Goal: Task Accomplishment & Management: Complete application form

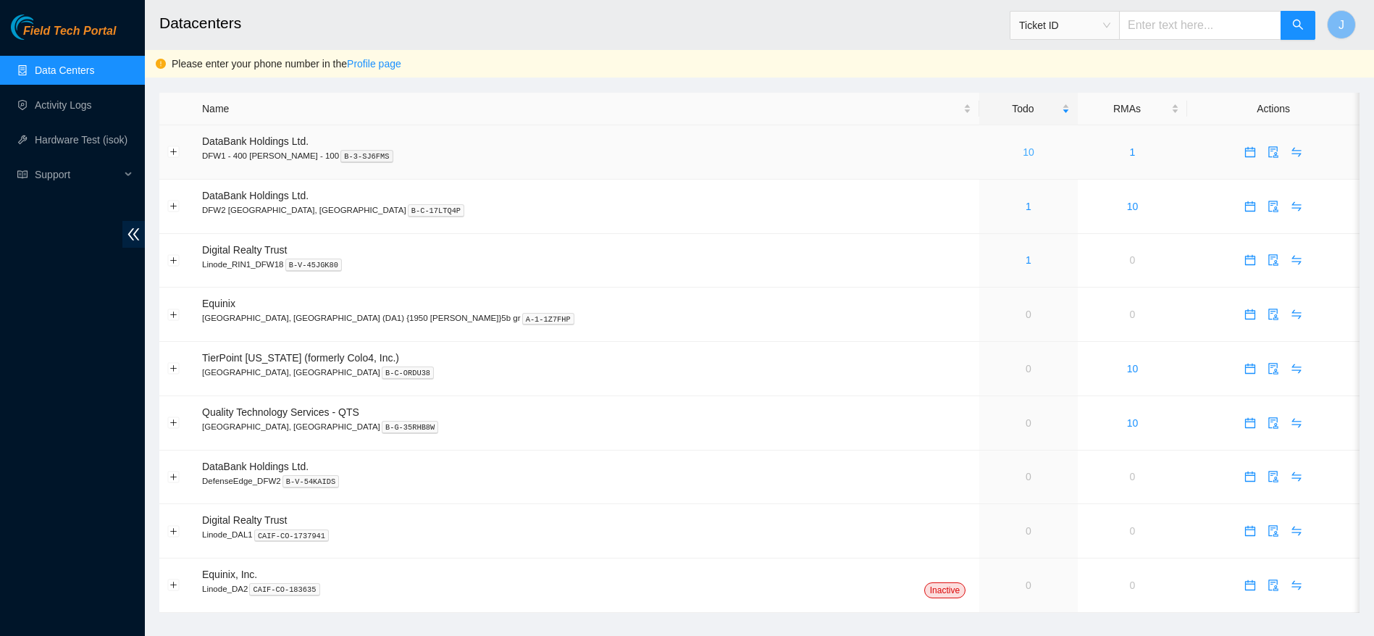
click at [1022, 154] on link "10" at bounding box center [1028, 152] width 12 height 12
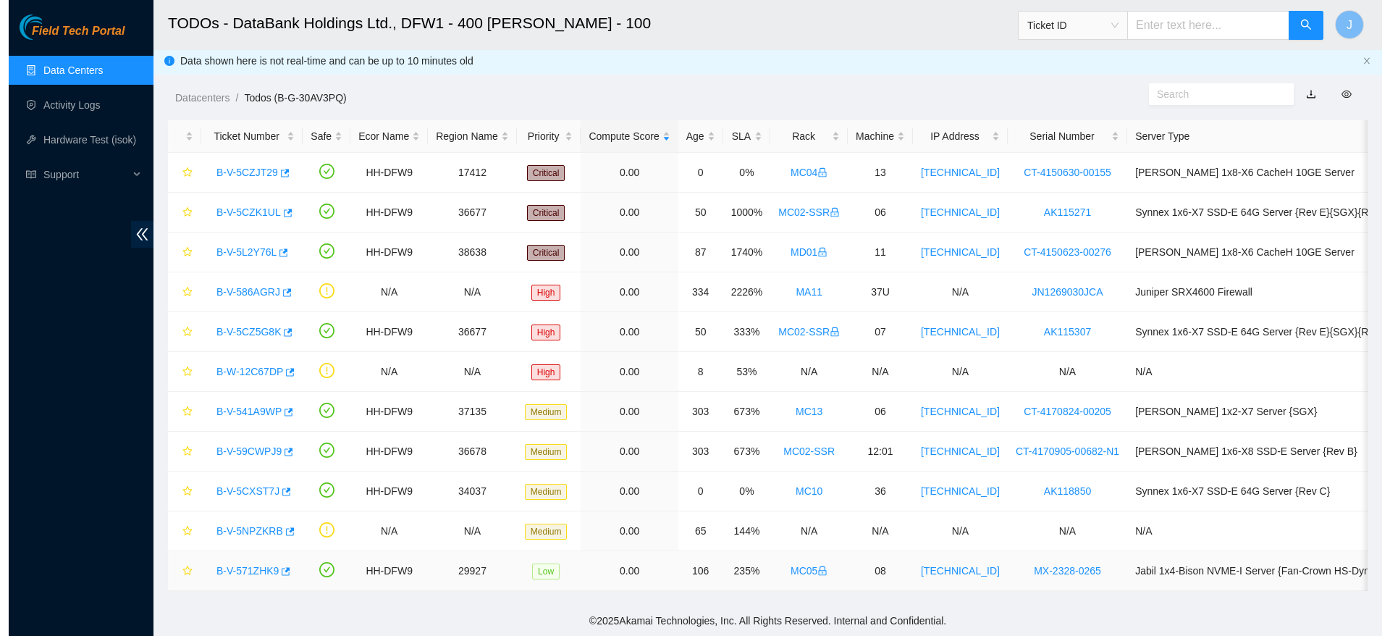
scroll to position [19, 0]
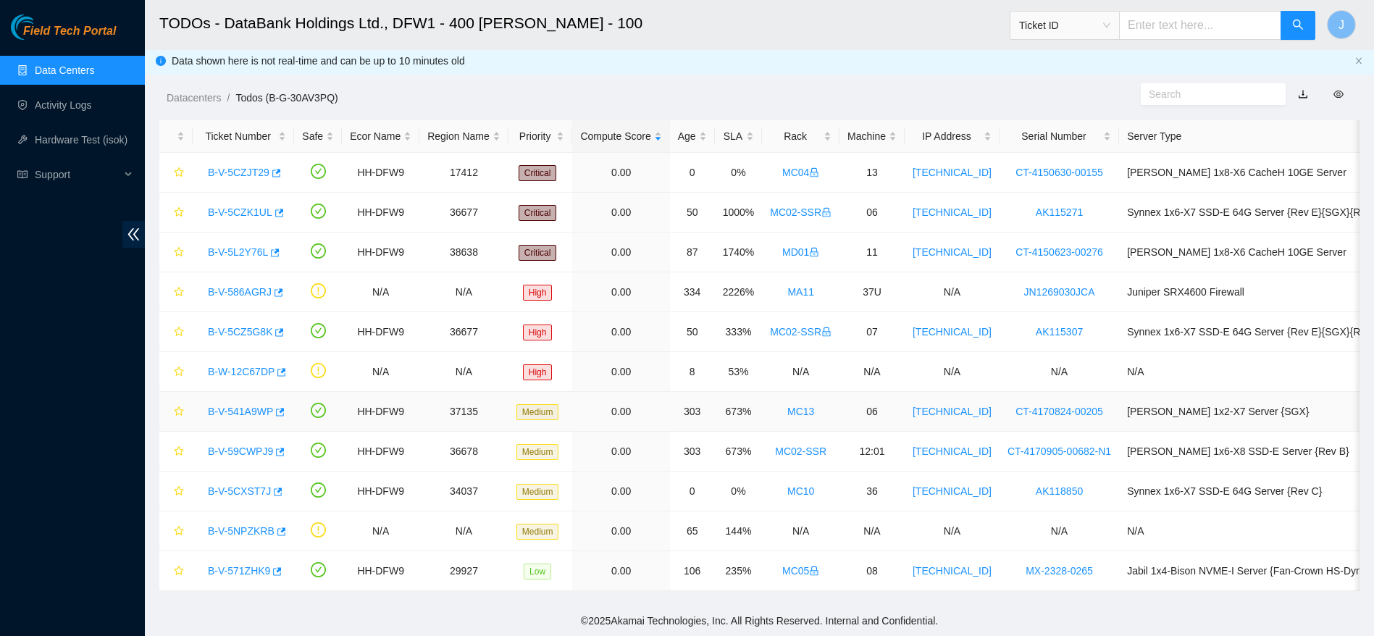
click at [256, 406] on link "B-V-541A9WP" at bounding box center [240, 412] width 65 height 12
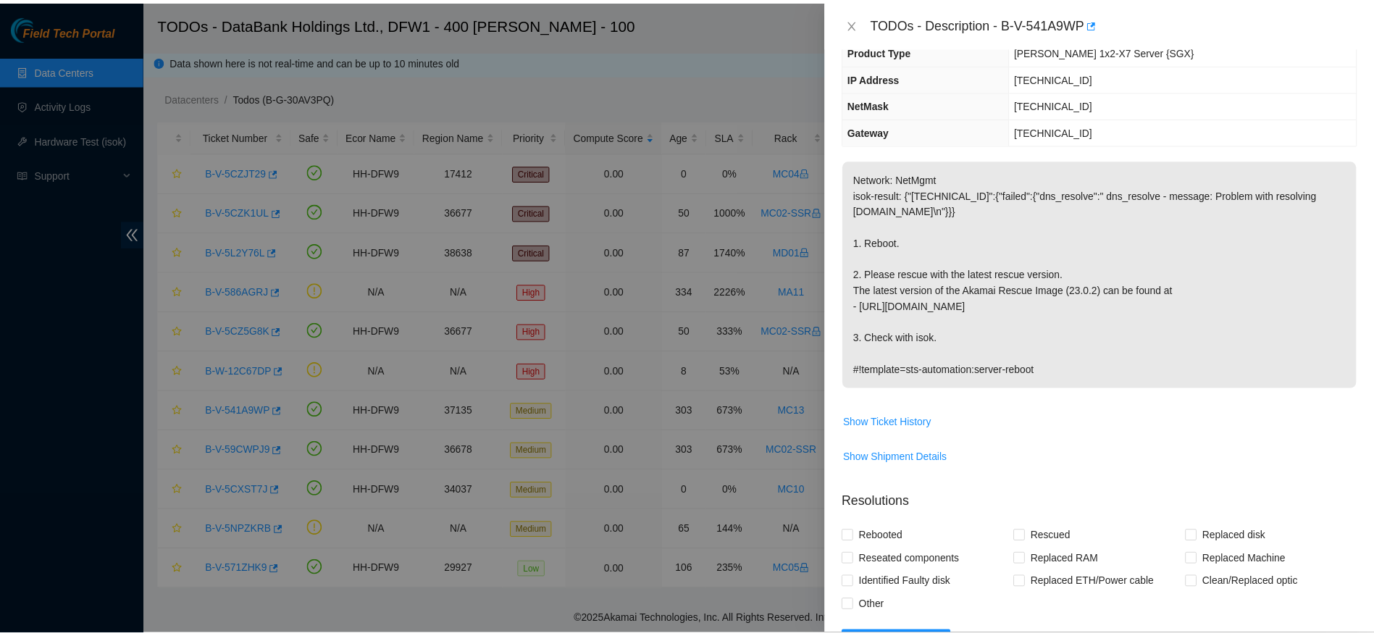
scroll to position [135, 0]
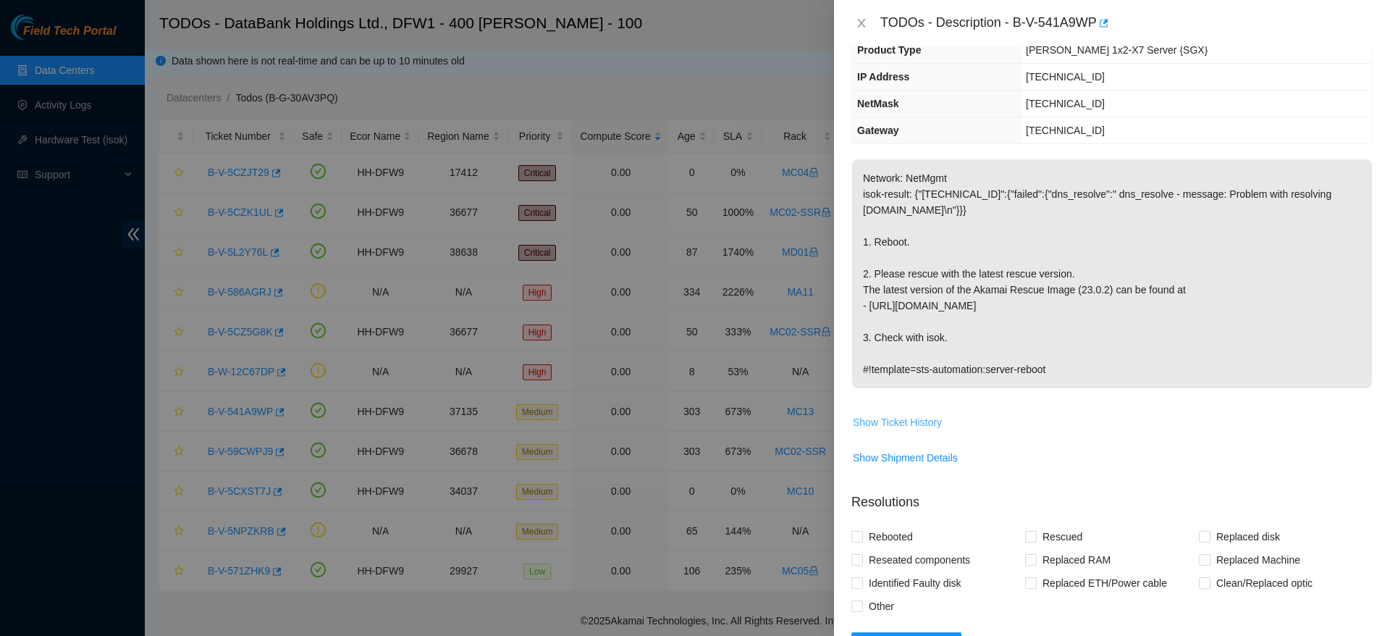
click at [888, 411] on button "Show Ticket History" at bounding box center [897, 422] width 91 height 23
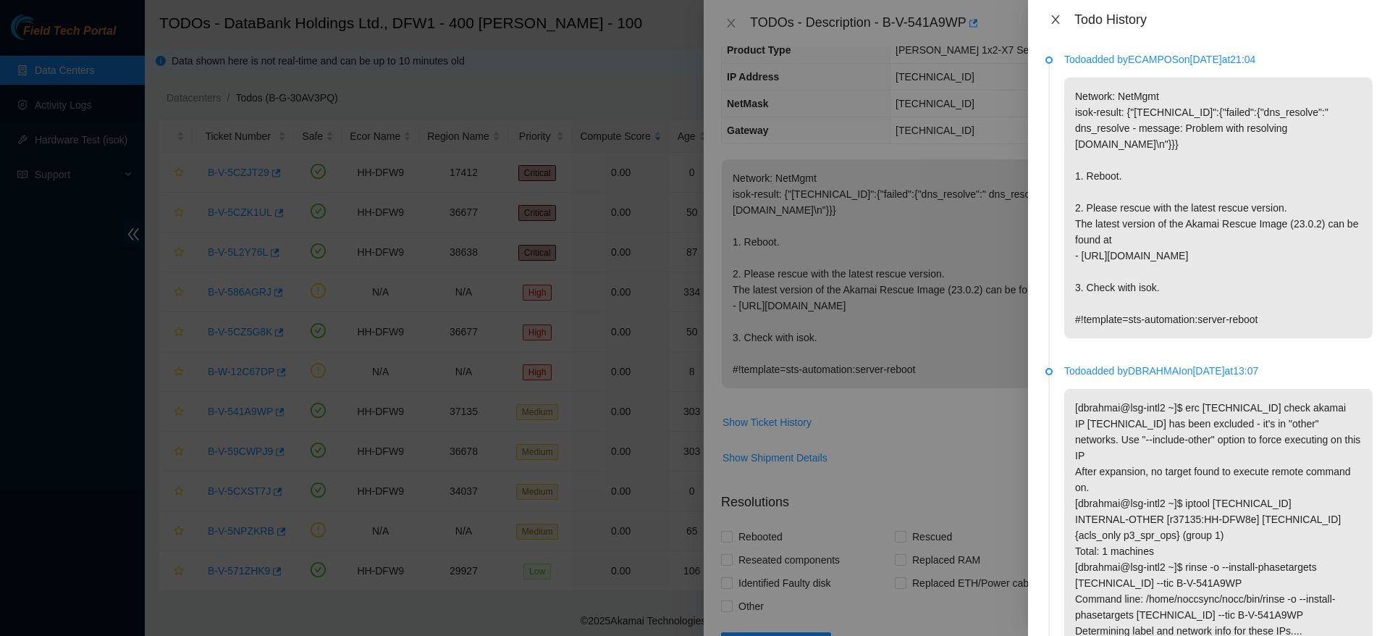
click at [1049, 20] on button "Close" at bounding box center [1056, 20] width 20 height 14
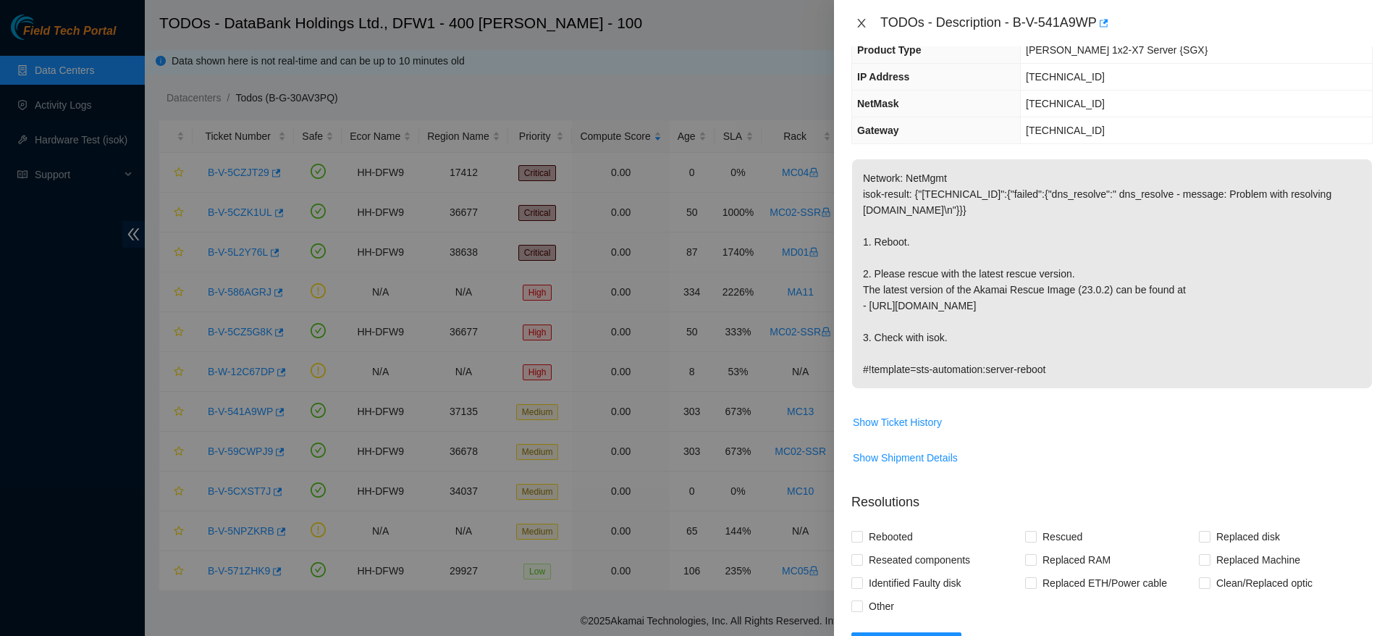
click at [865, 22] on icon "close" at bounding box center [862, 23] width 12 height 12
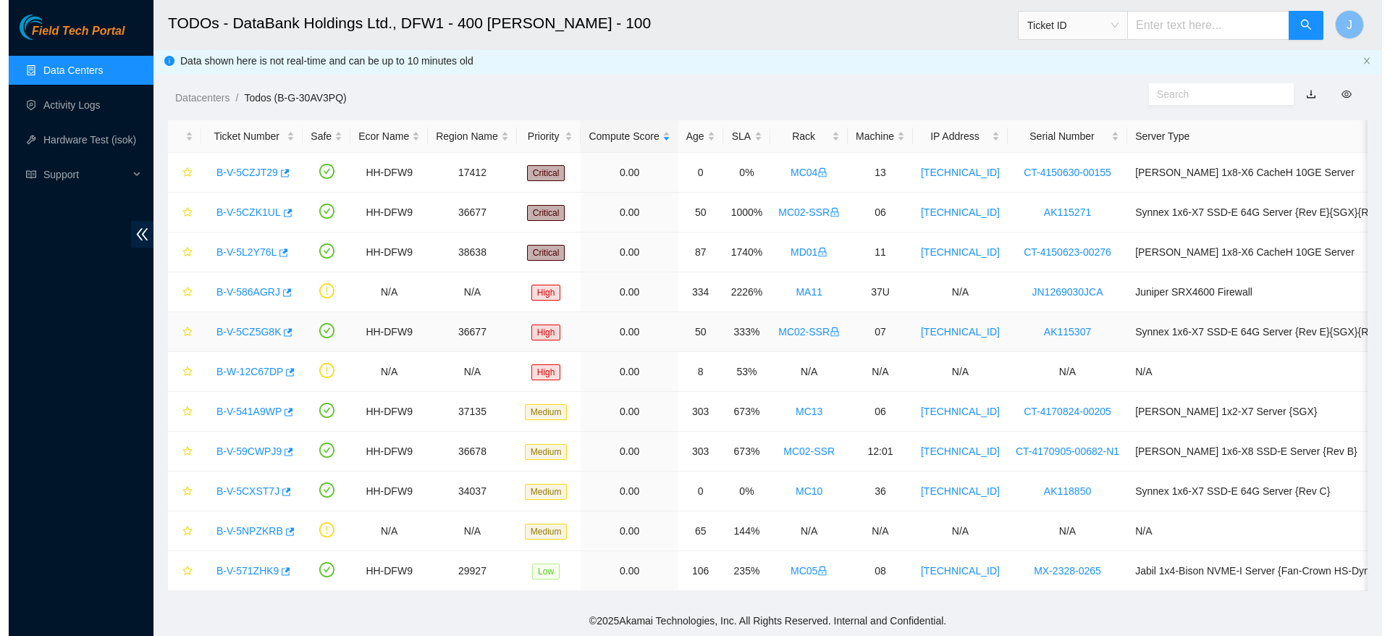
scroll to position [198, 0]
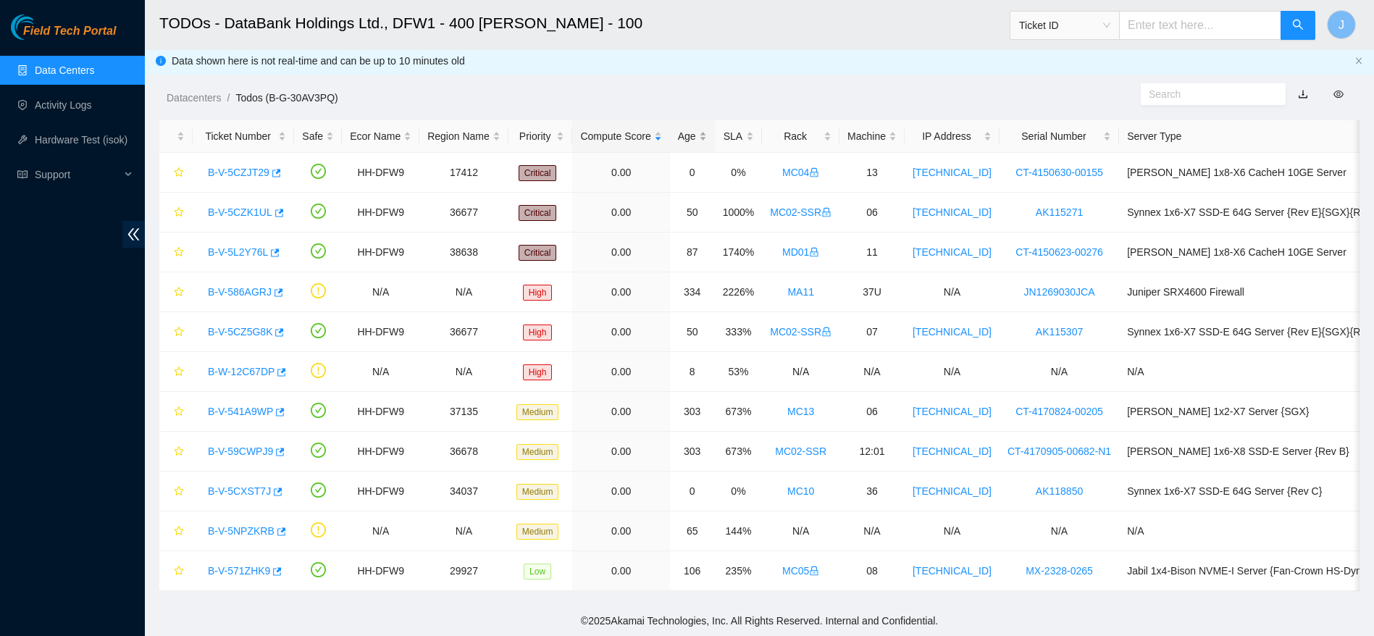
click at [678, 128] on div "Age" at bounding box center [692, 136] width 29 height 16
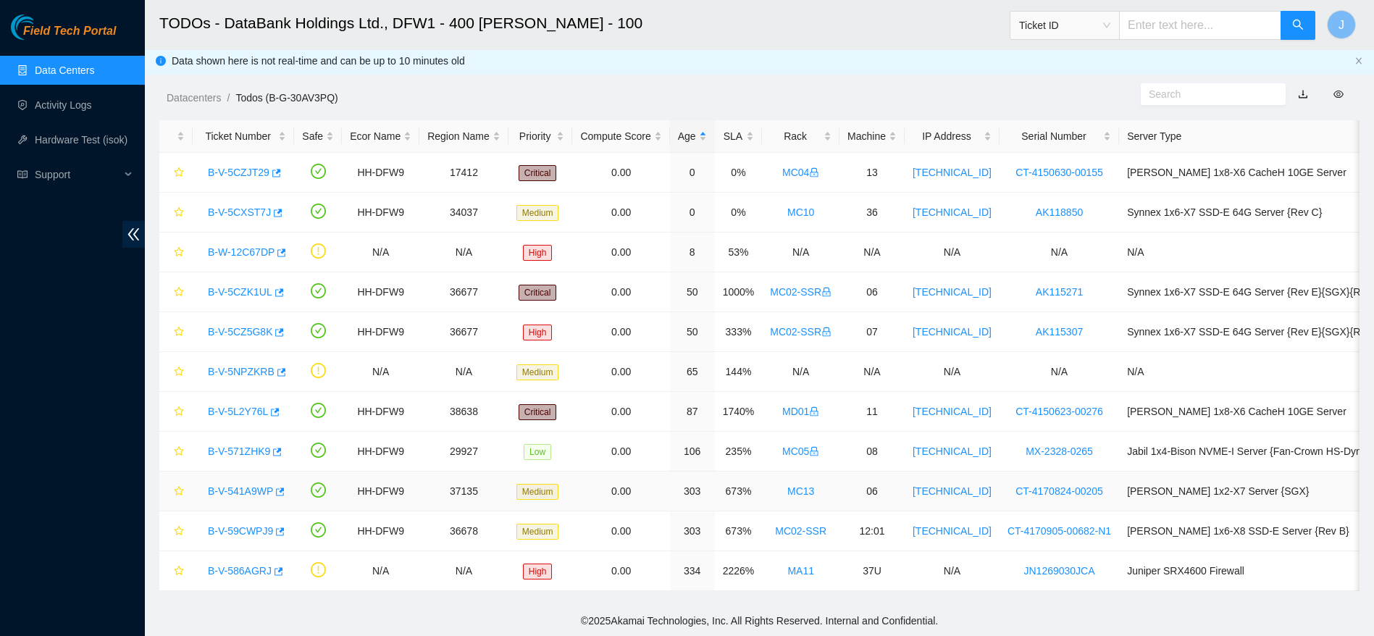
click at [243, 485] on link "B-V-541A9WP" at bounding box center [240, 491] width 65 height 12
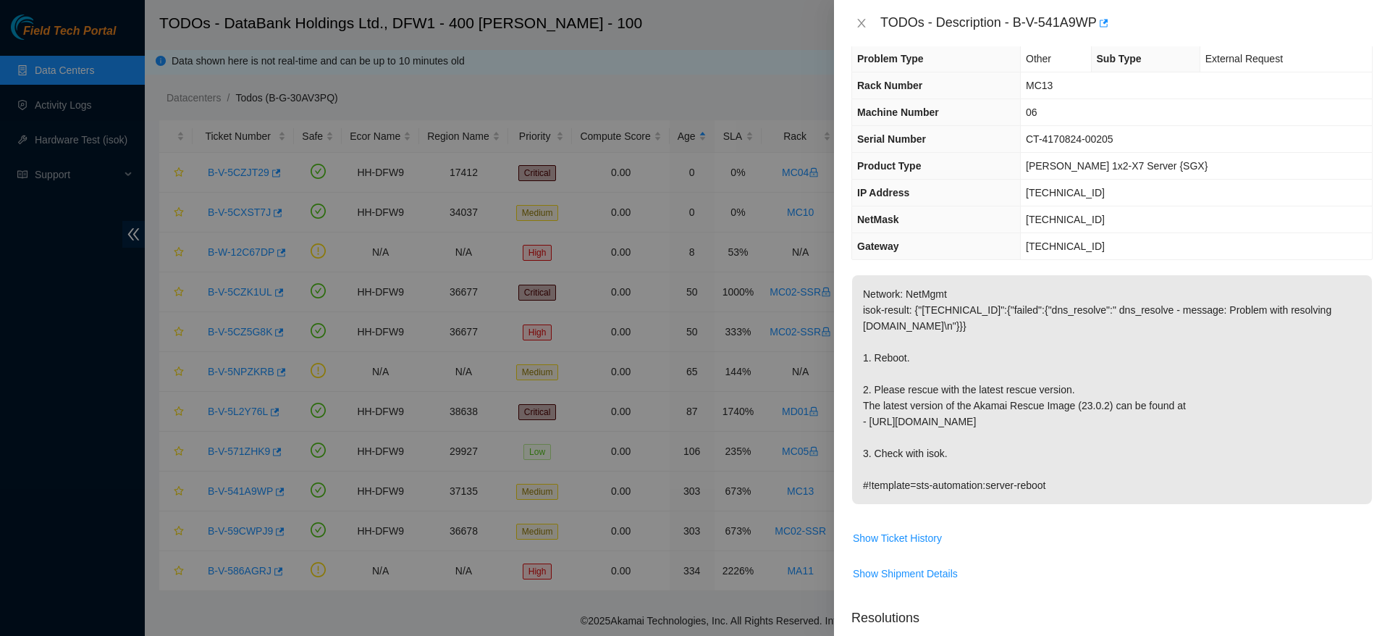
scroll to position [0, 0]
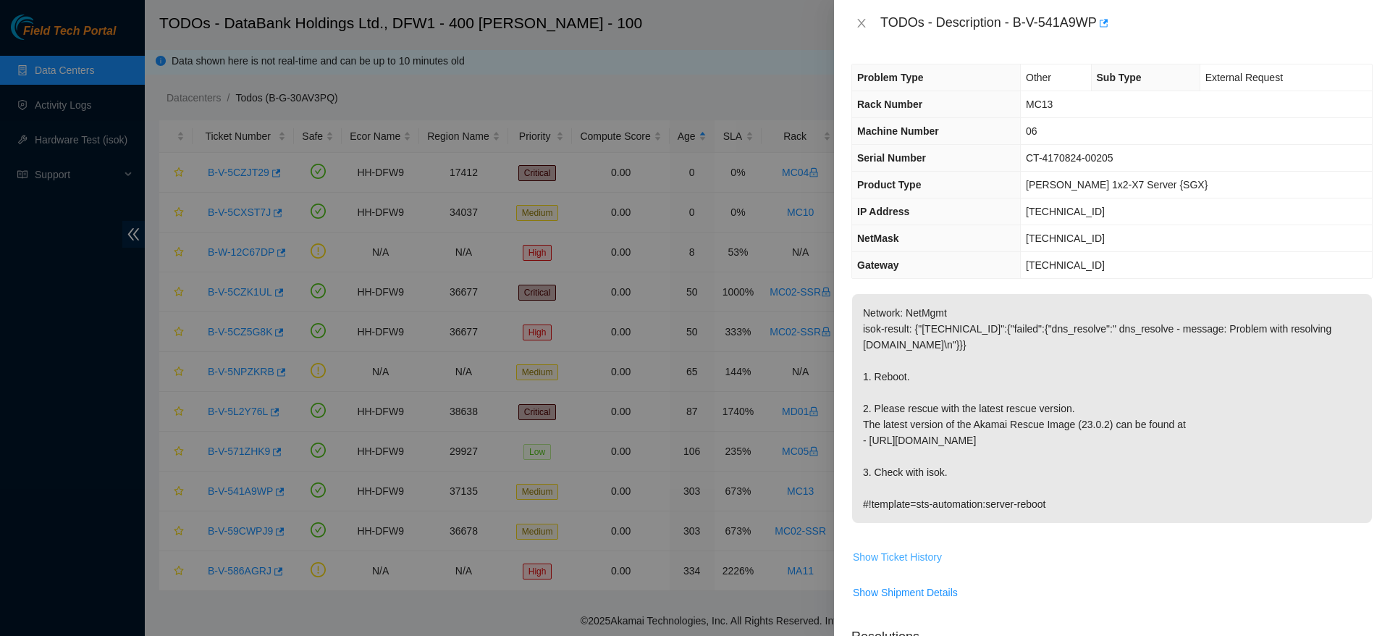
click at [884, 558] on span "Show Ticket History" at bounding box center [897, 557] width 89 height 16
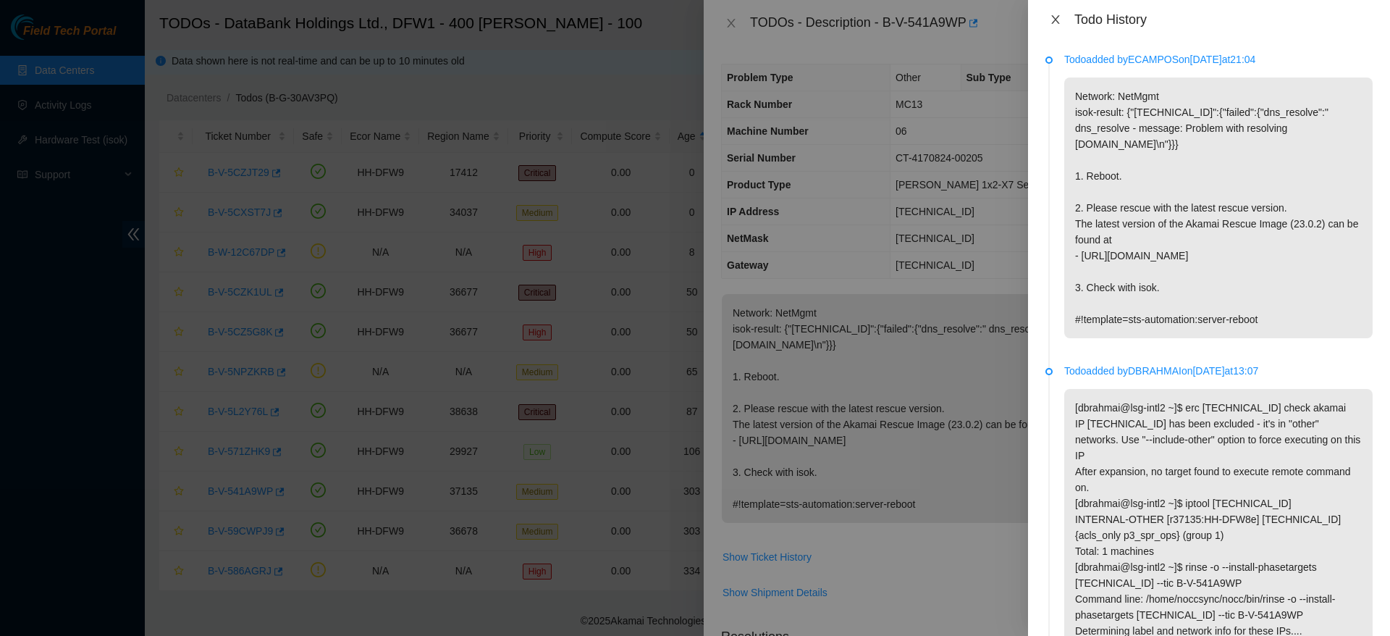
click at [1054, 18] on icon "close" at bounding box center [1055, 19] width 8 height 9
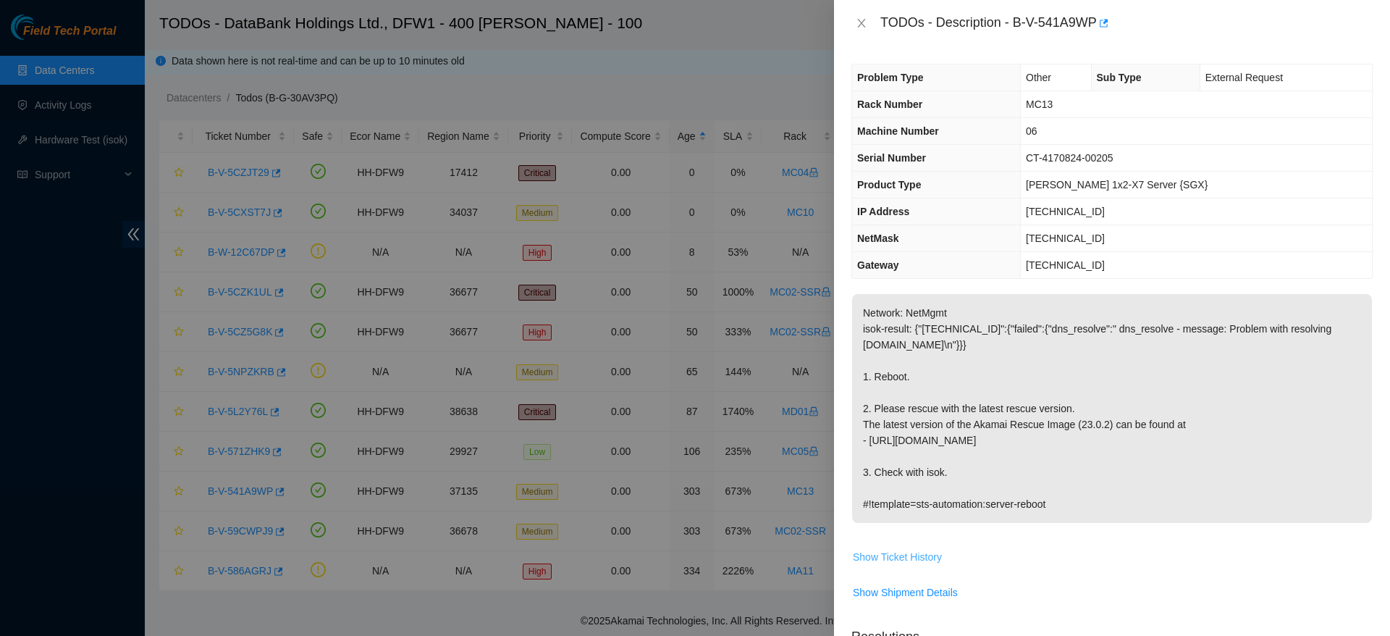
click at [890, 565] on button "Show Ticket History" at bounding box center [897, 556] width 91 height 23
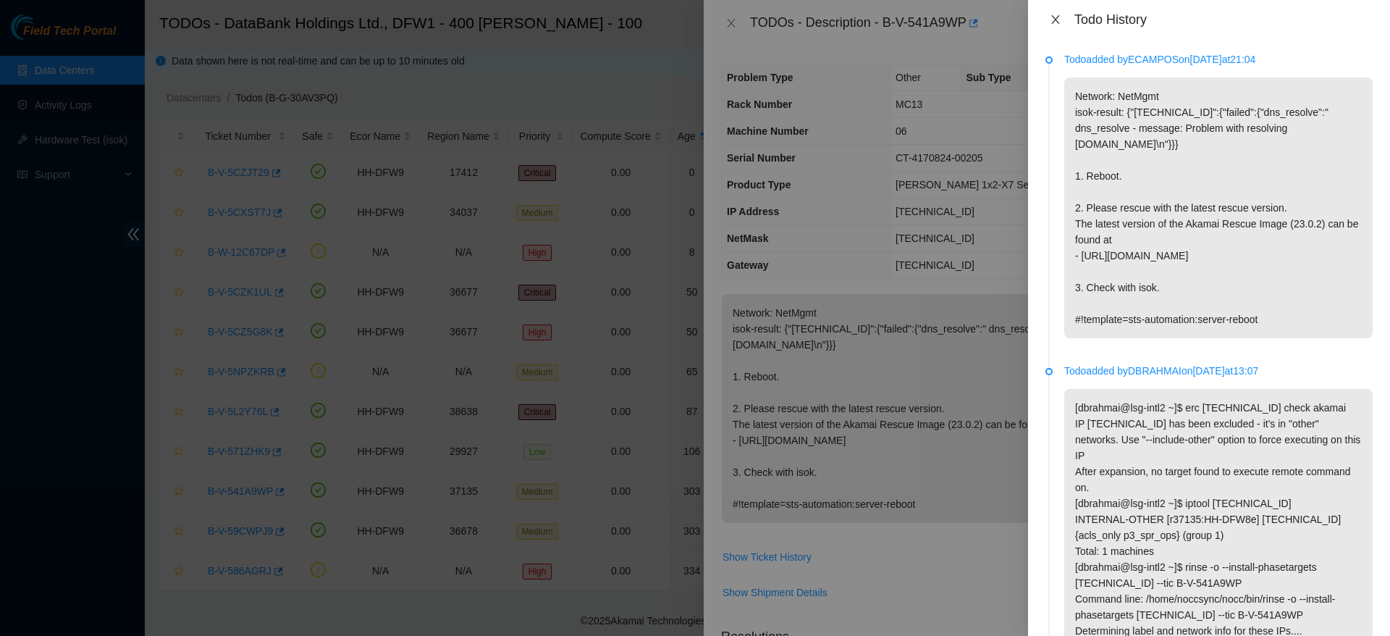
click at [1057, 25] on icon "close" at bounding box center [1056, 20] width 12 height 12
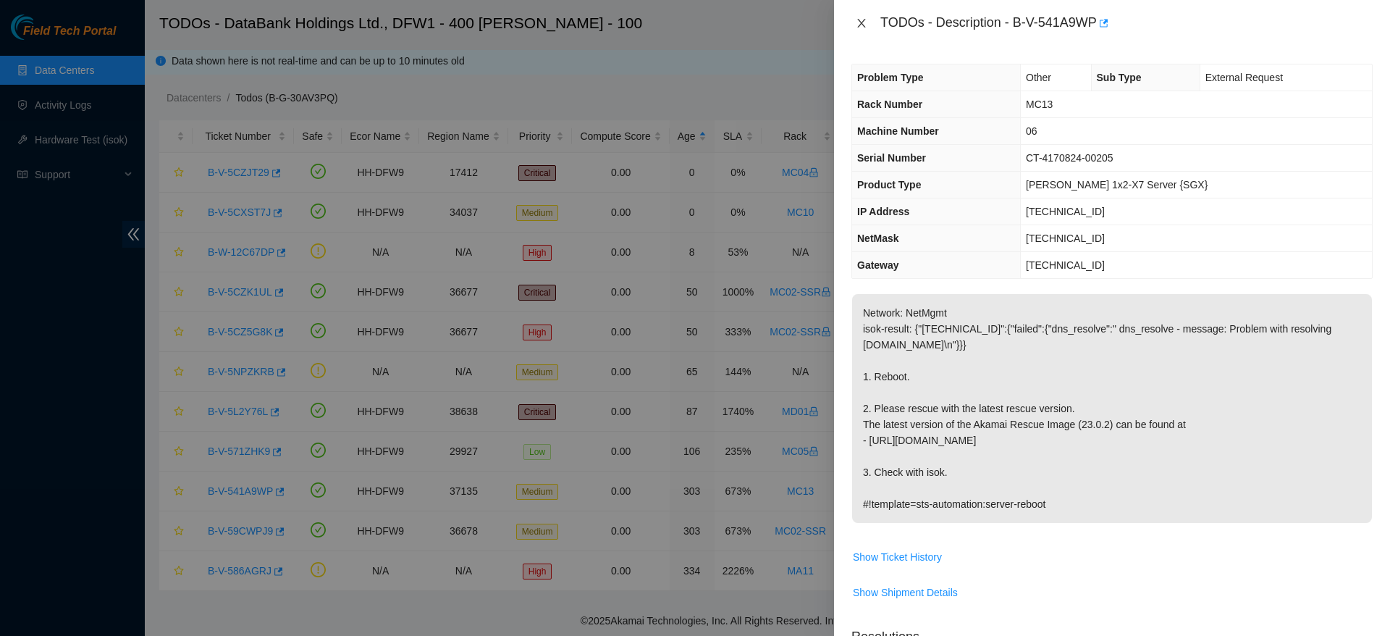
click at [861, 19] on icon "close" at bounding box center [862, 23] width 12 height 12
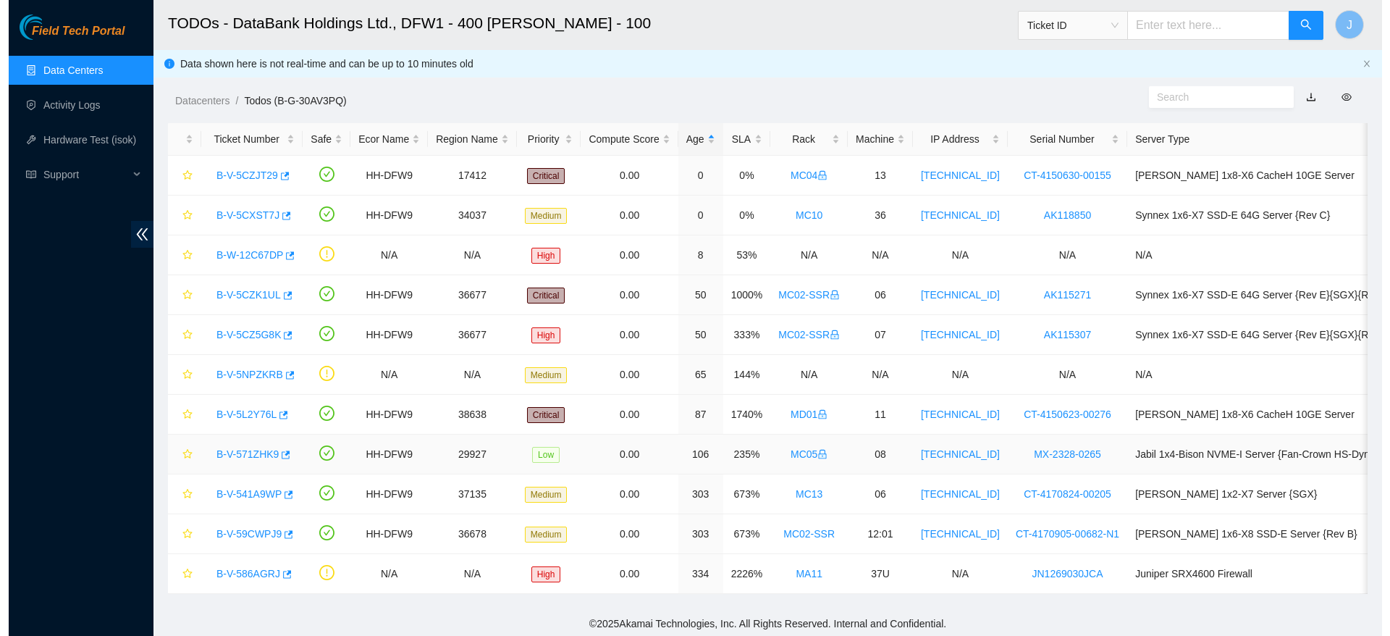
scroll to position [20, 0]
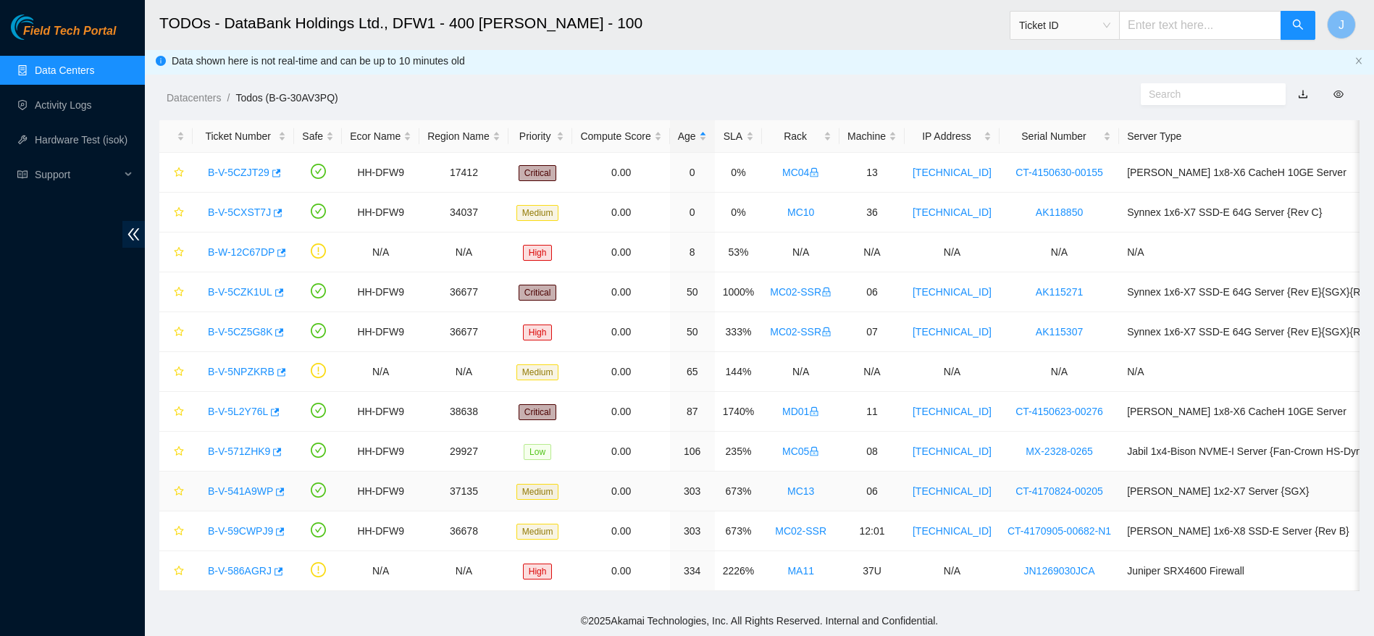
click at [241, 485] on link "B-V-541A9WP" at bounding box center [240, 491] width 65 height 12
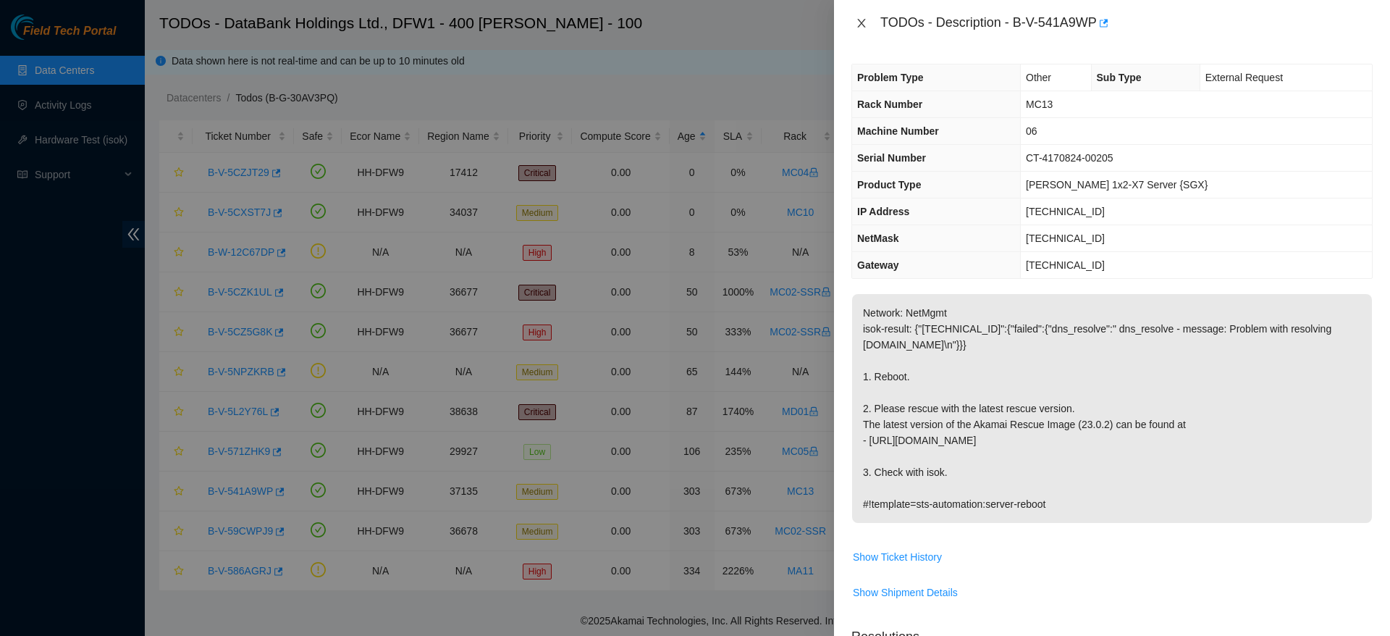
click at [857, 25] on icon "close" at bounding box center [862, 23] width 12 height 12
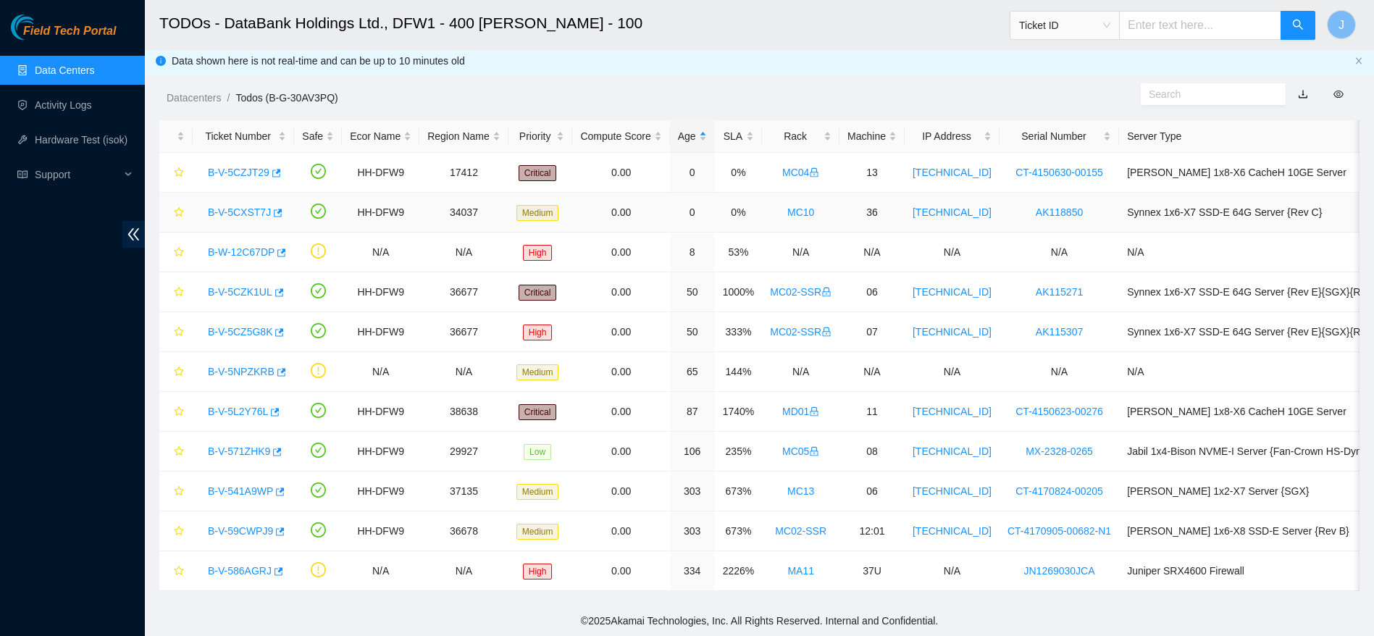
click at [243, 206] on link "B-V-5CXST7J" at bounding box center [239, 212] width 63 height 12
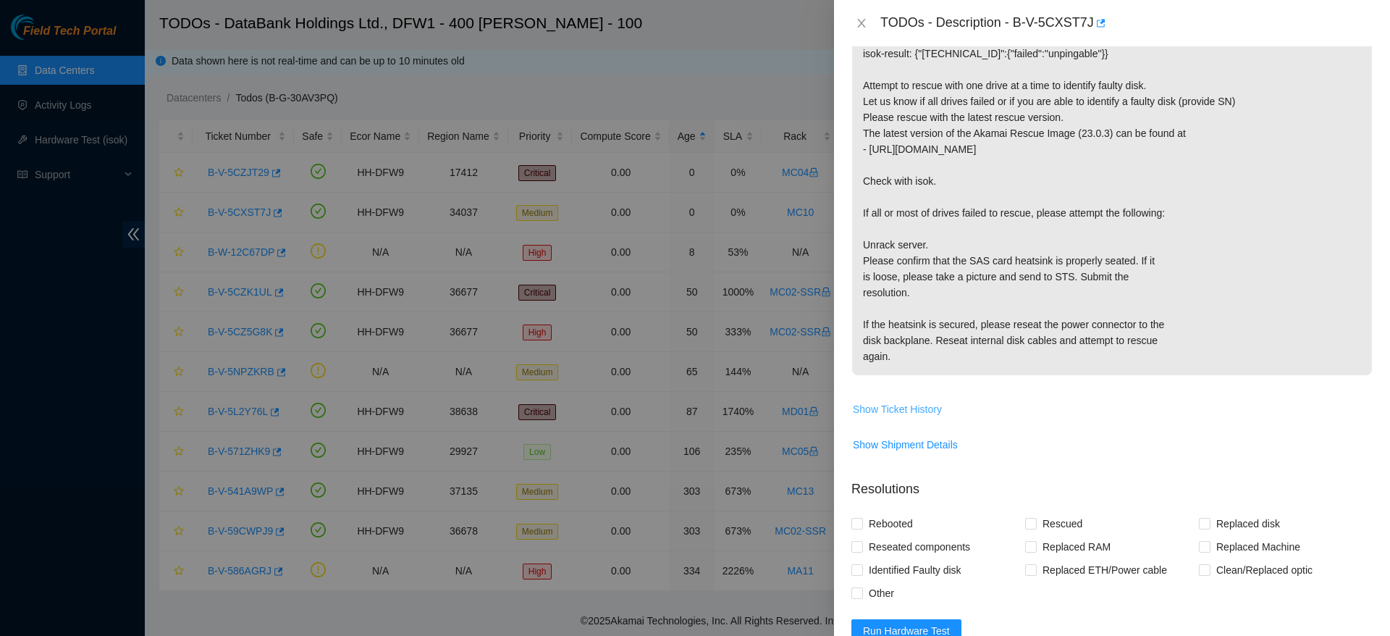
click at [907, 407] on span "Show Ticket History" at bounding box center [897, 409] width 89 height 16
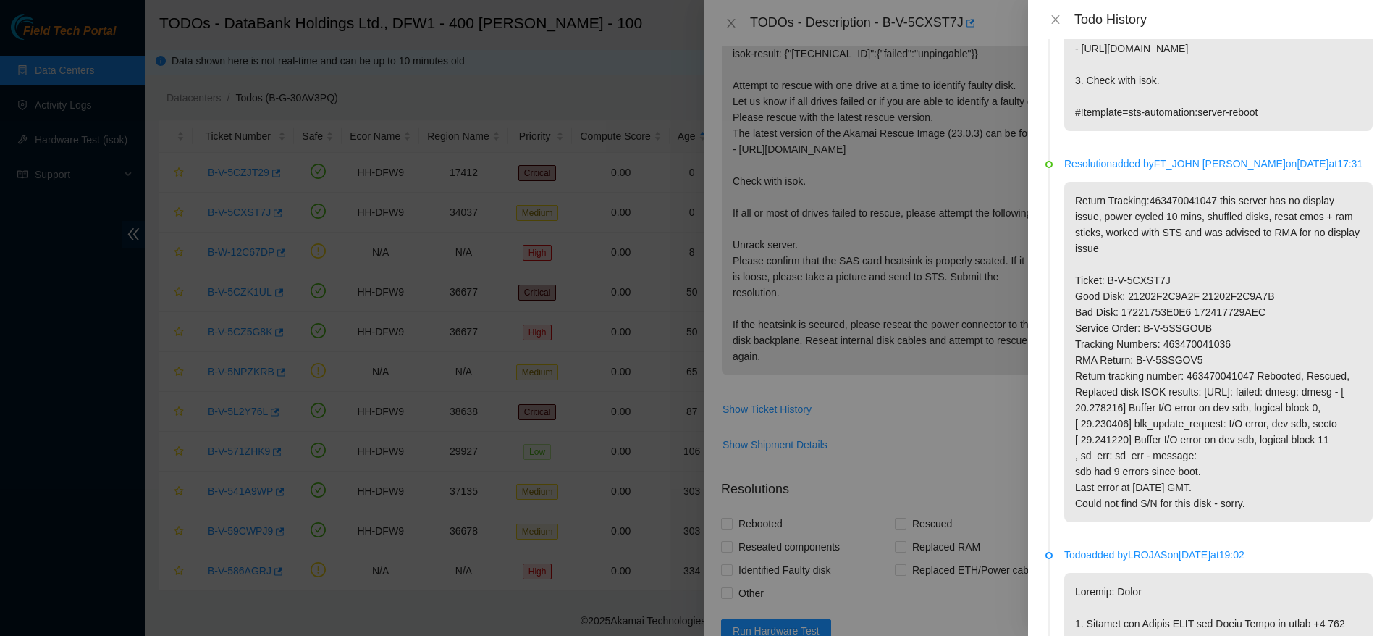
scroll to position [0, 0]
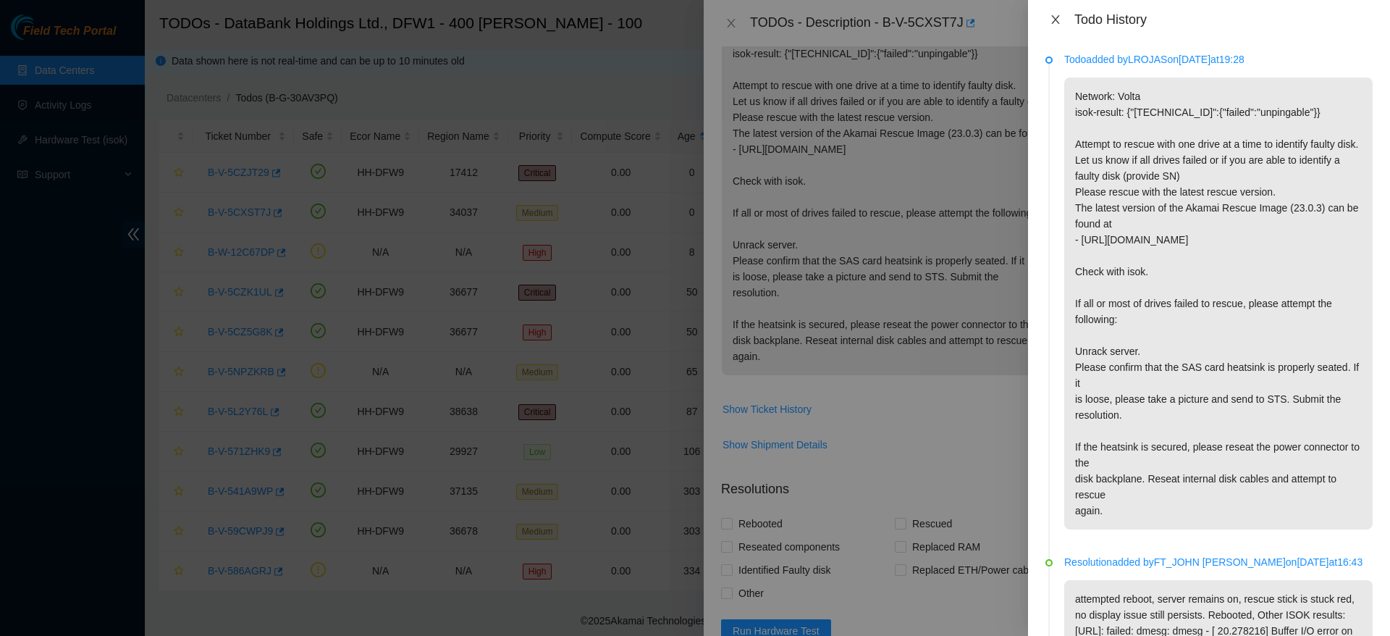
click at [1060, 14] on icon "close" at bounding box center [1056, 20] width 12 height 12
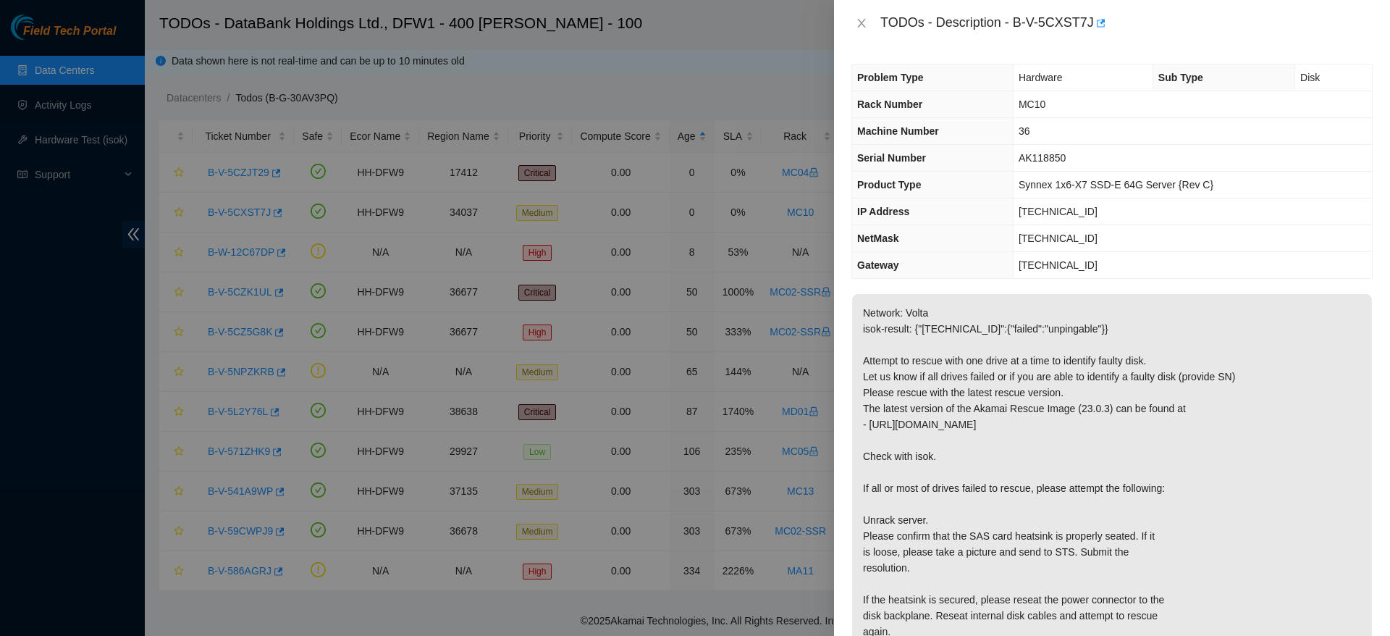
scroll to position [328, 0]
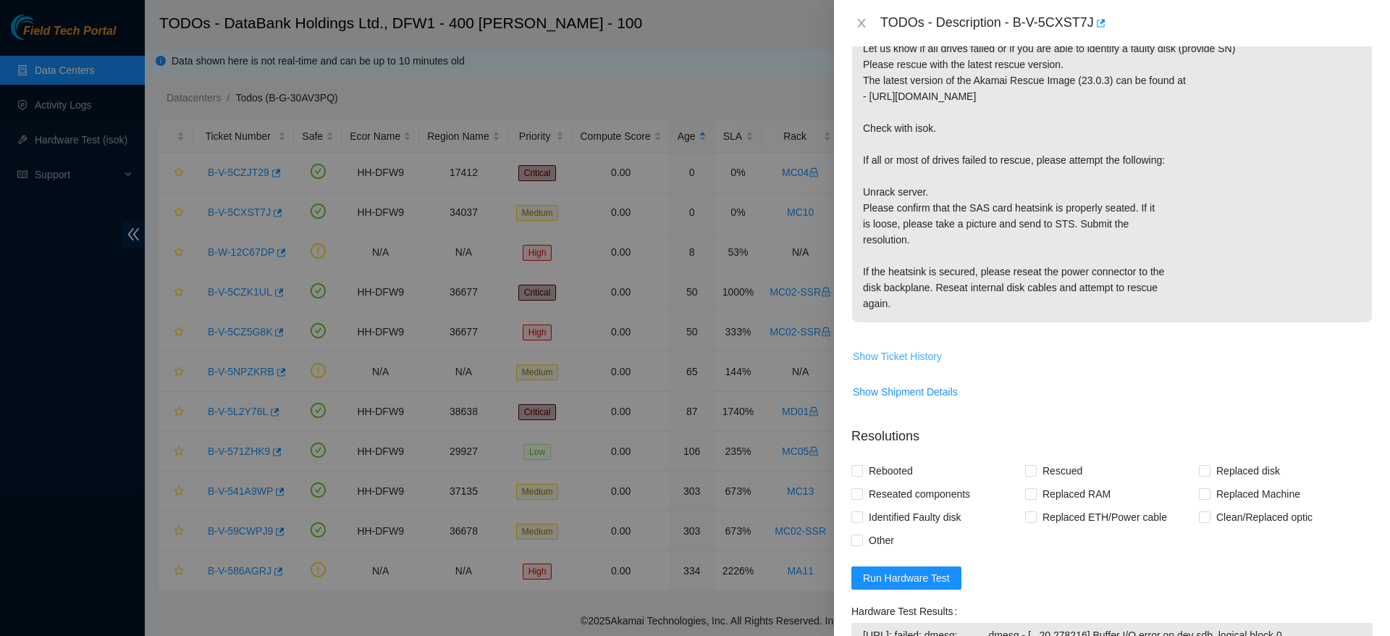
click at [922, 356] on span "Show Ticket History" at bounding box center [897, 356] width 89 height 16
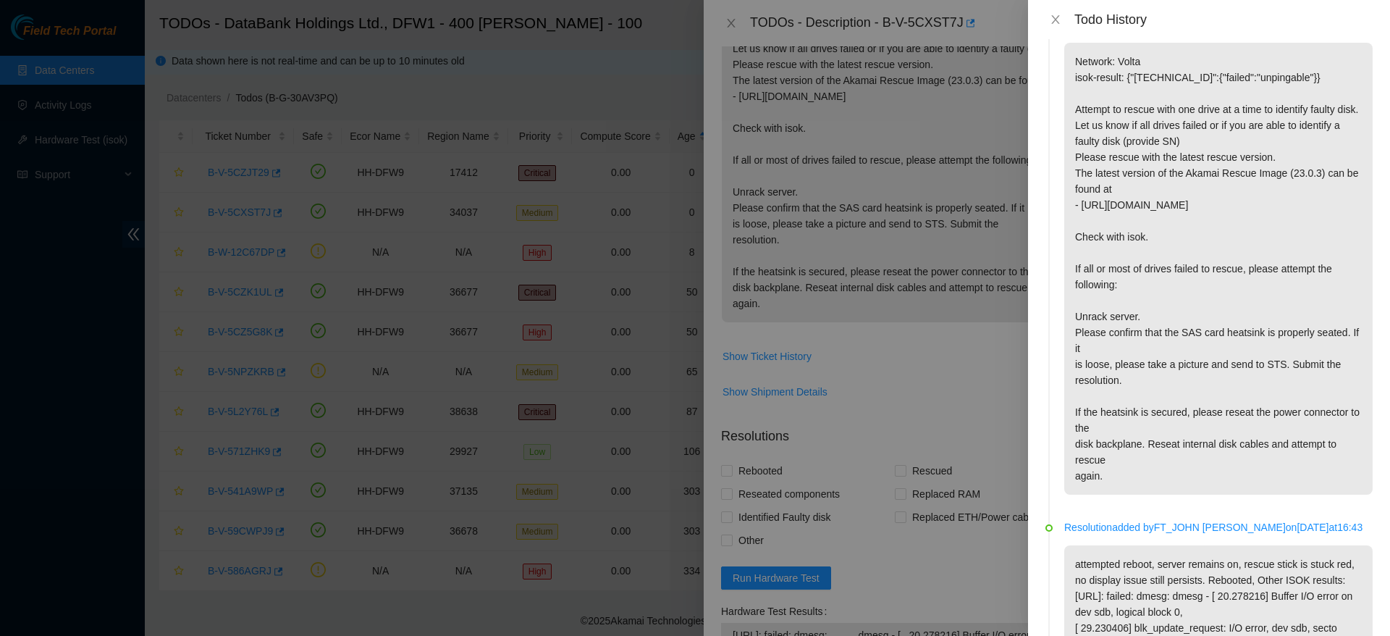
scroll to position [0, 0]
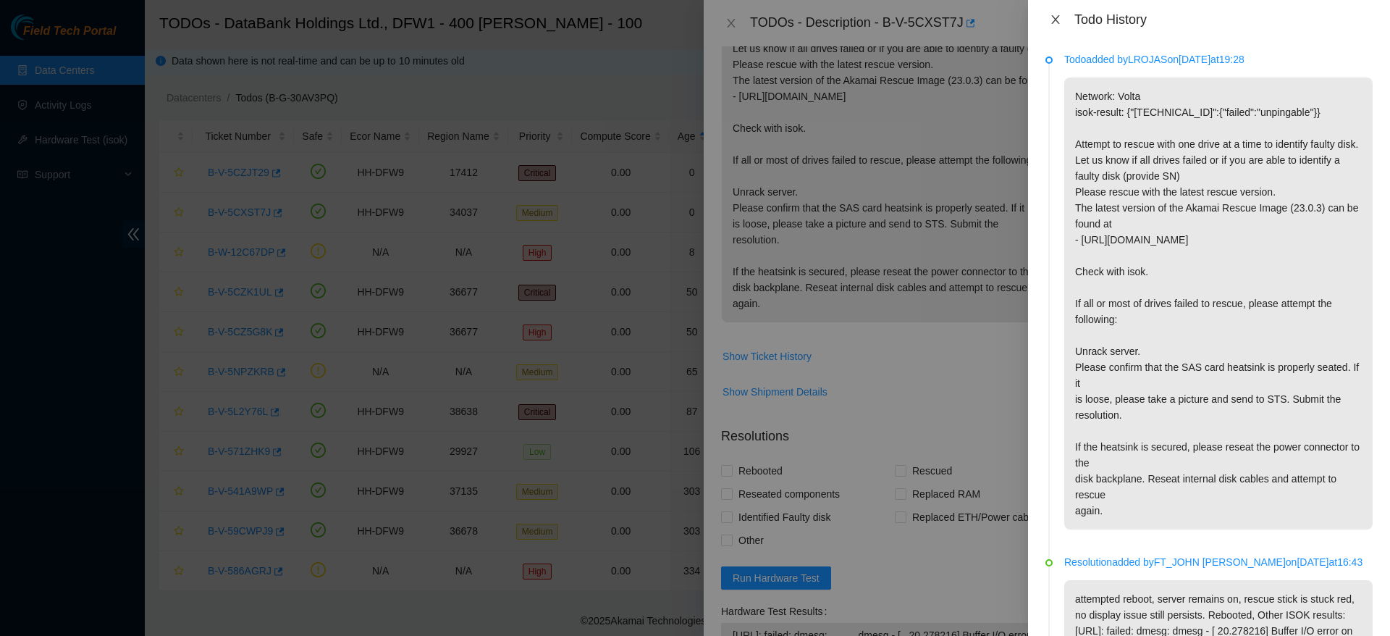
click at [1051, 20] on icon "close" at bounding box center [1056, 20] width 12 height 12
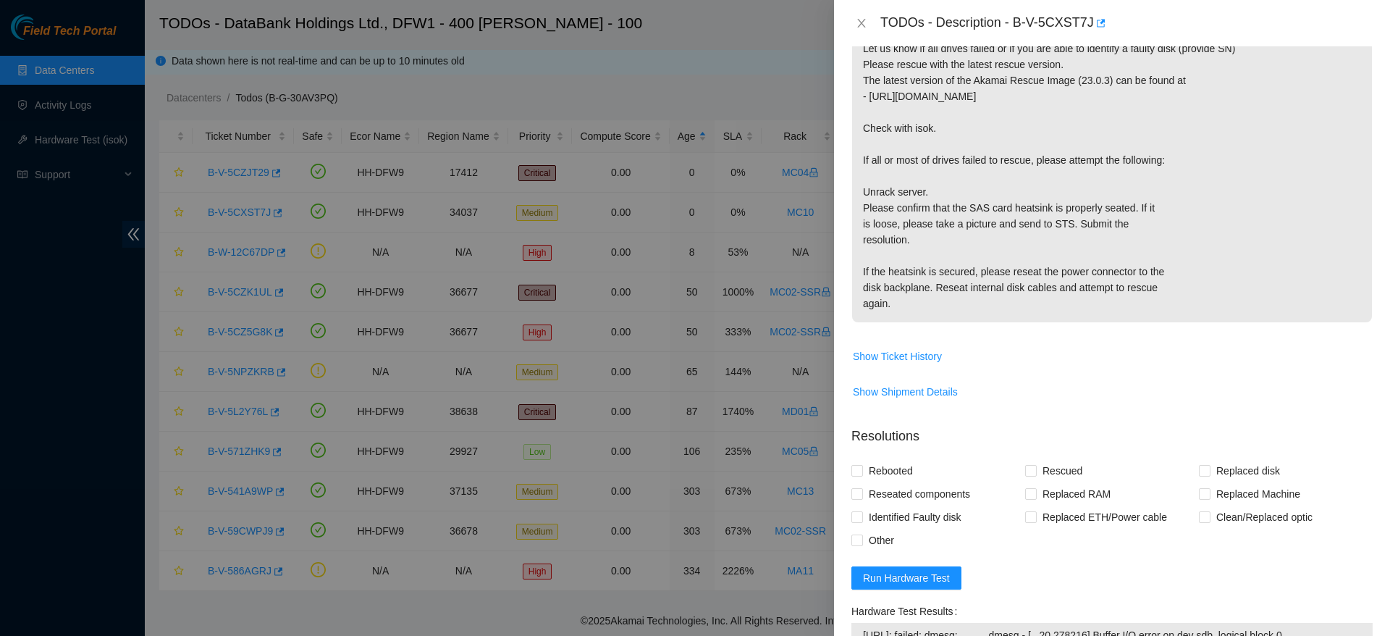
click at [850, 459] on div "Problem Type Hardware Sub Type Disk Rack Number MC10 Machine Number 36 Serial N…" at bounding box center [1112, 340] width 556 height 589
click at [857, 466] on input "Rebooted" at bounding box center [857, 470] width 10 height 10
checkbox input "true"
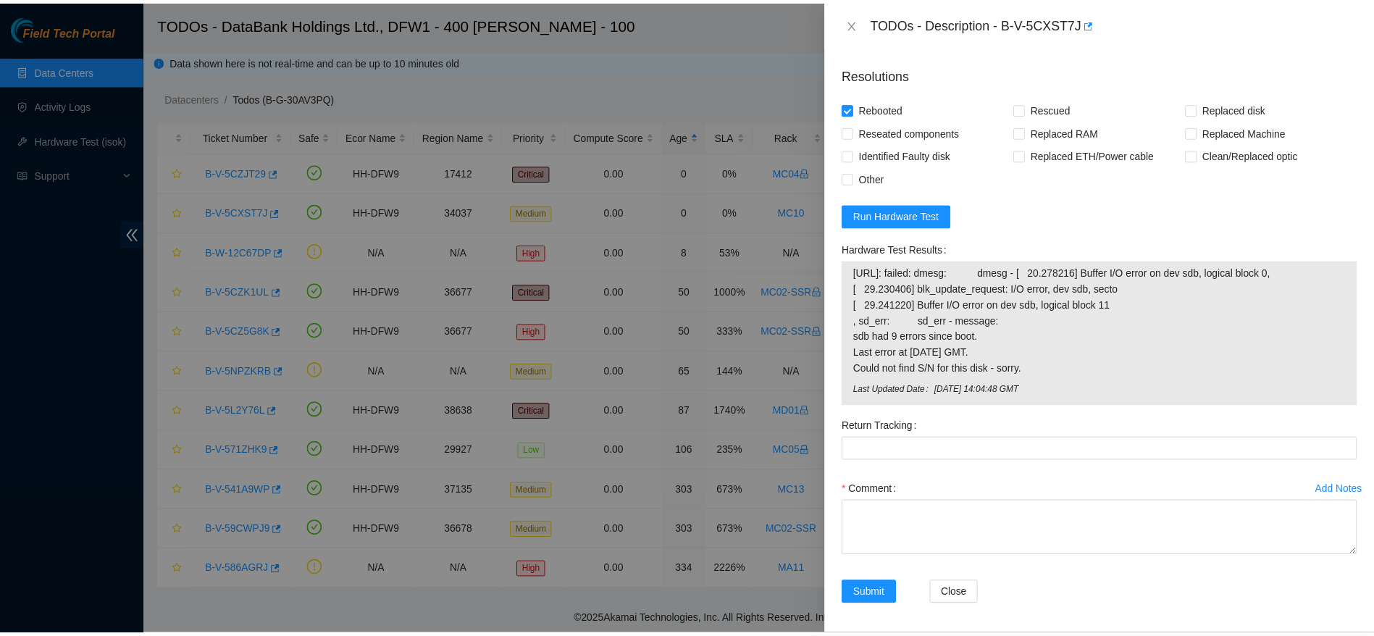
scroll to position [691, 0]
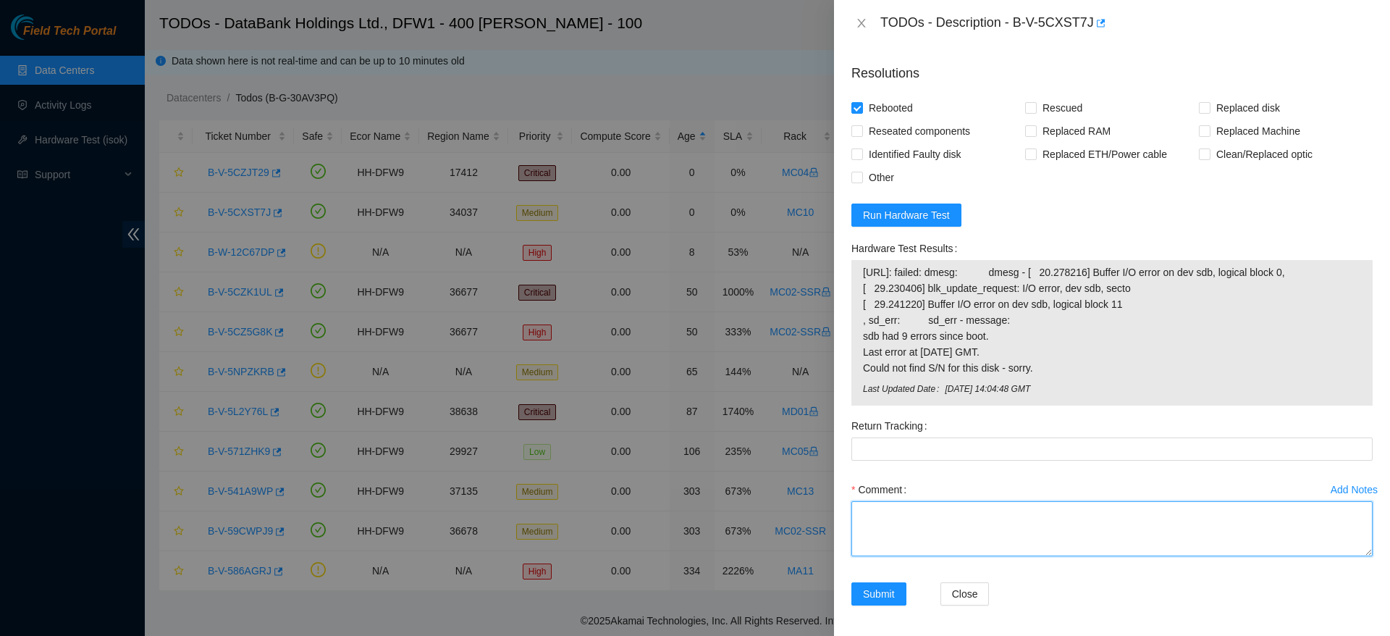
click at [915, 524] on textarea "Comment" at bounding box center [1112, 528] width 521 height 55
type textarea "r"
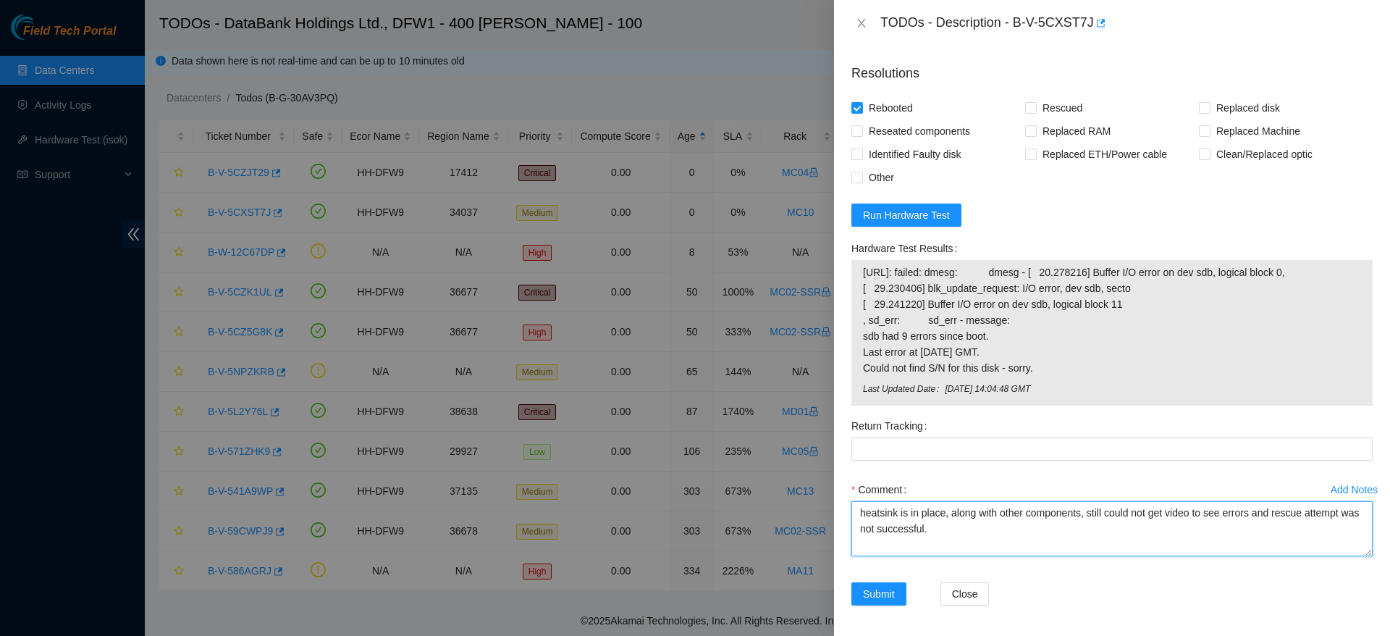
click at [1091, 513] on textarea "heatsink is in place, along with other components, still could not get video to…" at bounding box center [1112, 528] width 521 height 55
click at [1141, 537] on textarea "heatsink is in place, along with other components, inspected and attempted trou…" at bounding box center [1112, 528] width 521 height 55
click at [1148, 537] on textarea "heatsink is in place, along with other components, inspected and attempted trou…" at bounding box center [1112, 528] width 521 height 55
type textarea "heatsink is in place, along with other components, inspected and attempted trou…"
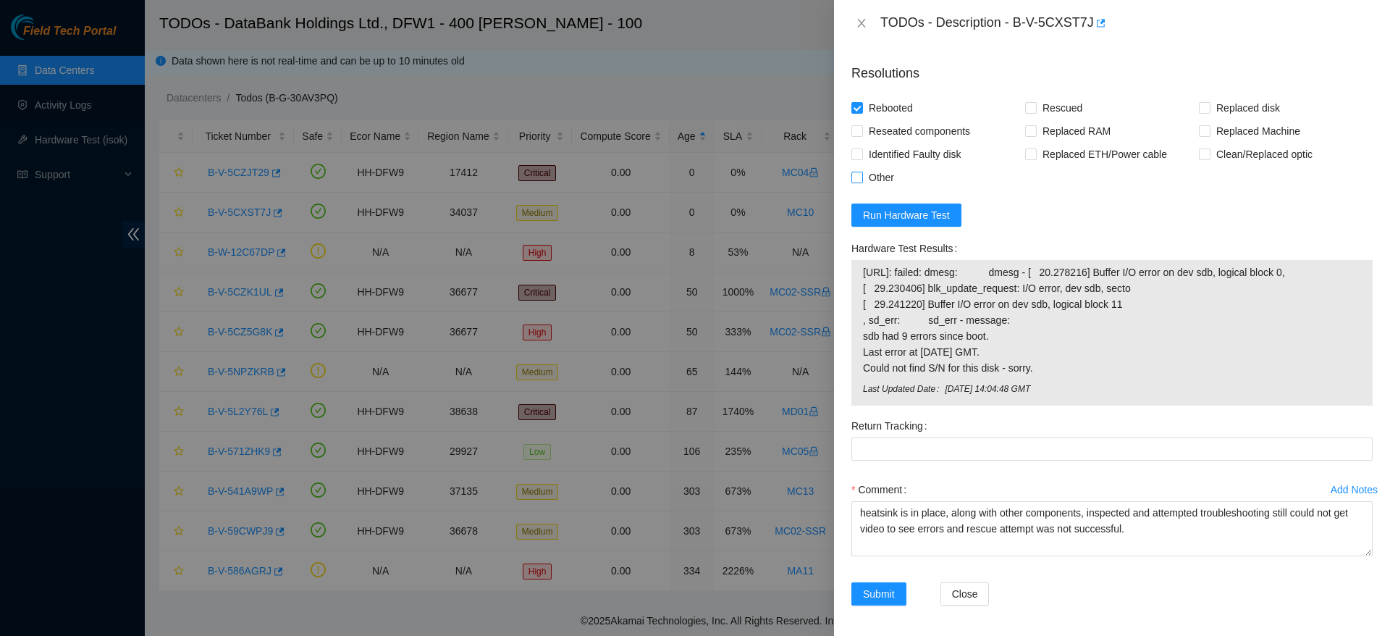
click at [856, 172] on input "Other" at bounding box center [857, 177] width 10 height 10
checkbox input "true"
click at [868, 598] on span "Submit" at bounding box center [879, 594] width 32 height 16
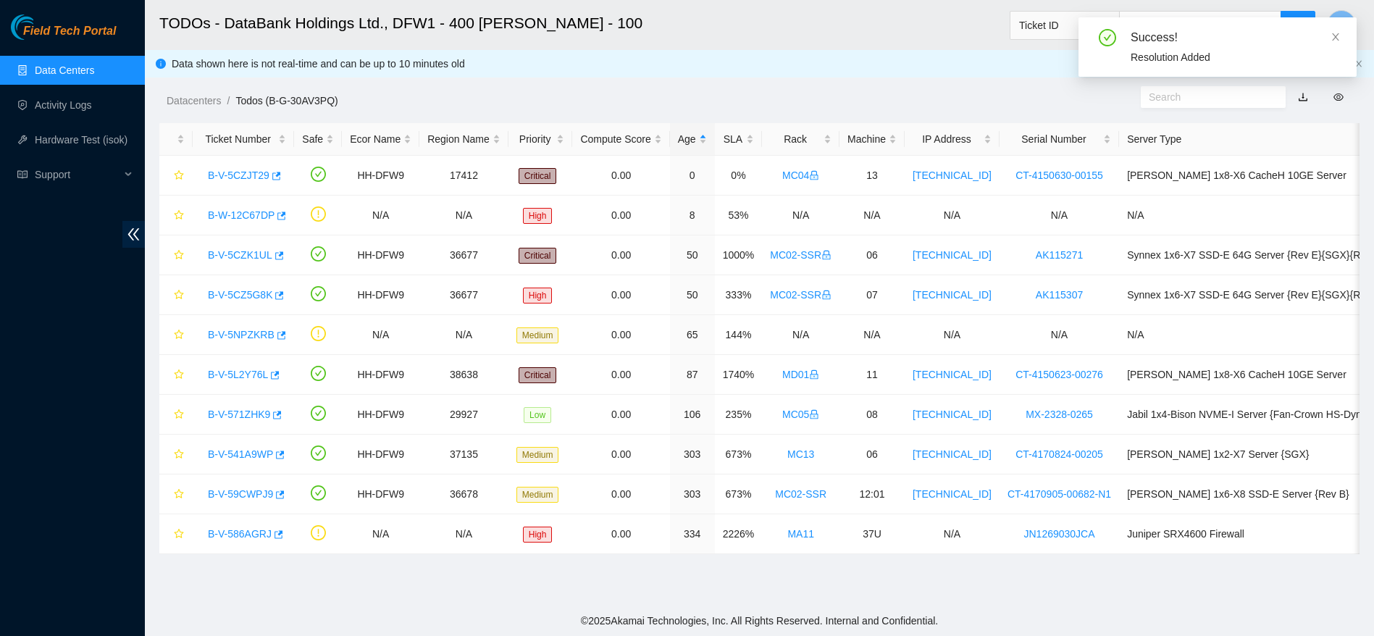
scroll to position [0, 0]
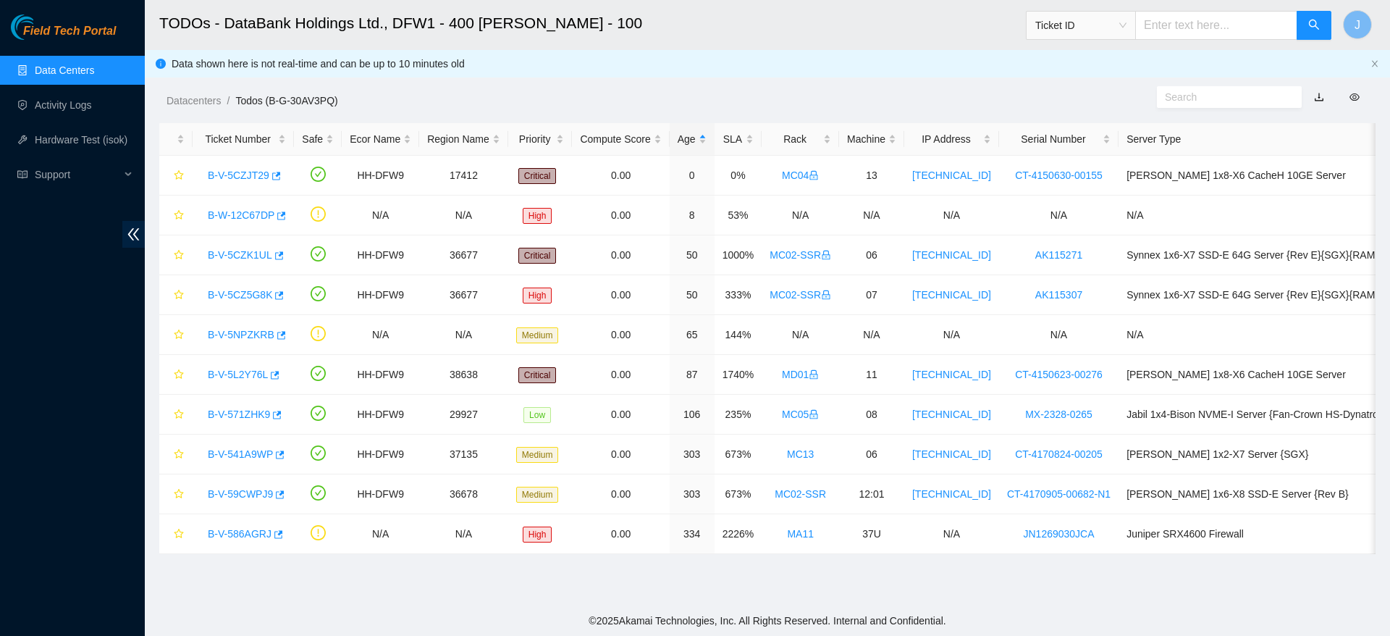
click at [94, 72] on link "Data Centers" at bounding box center [64, 70] width 59 height 12
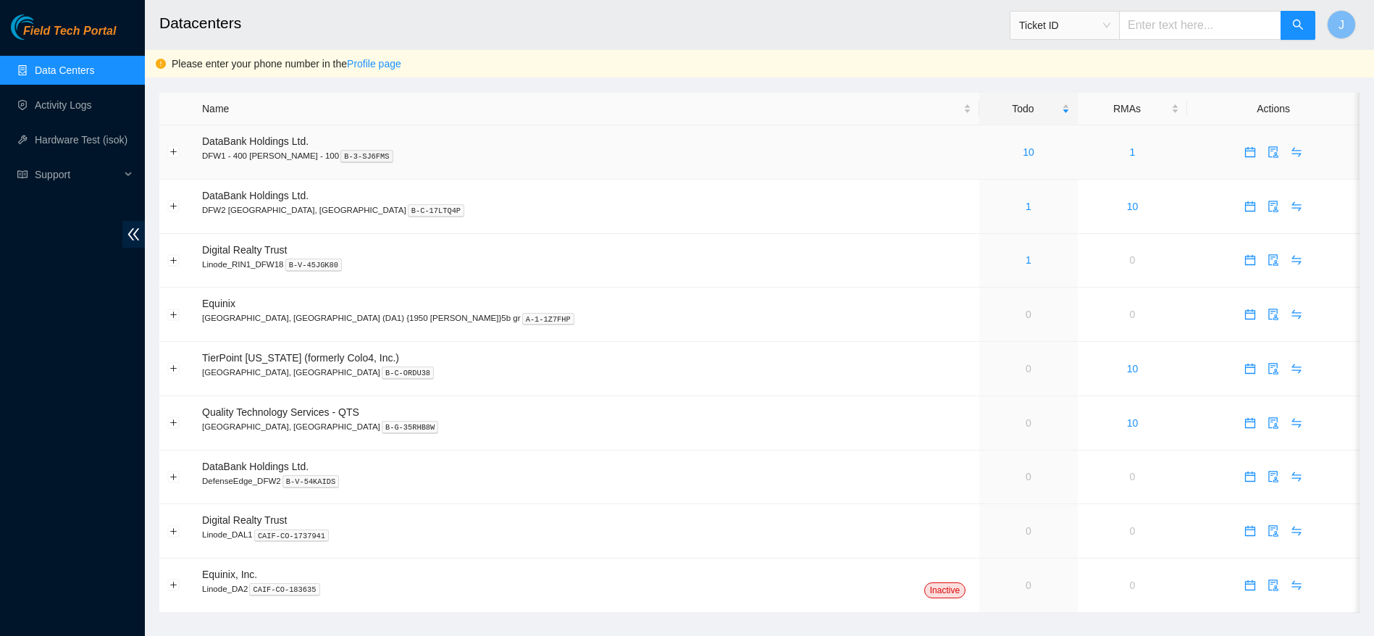
click at [979, 139] on td "10" at bounding box center [1028, 152] width 98 height 54
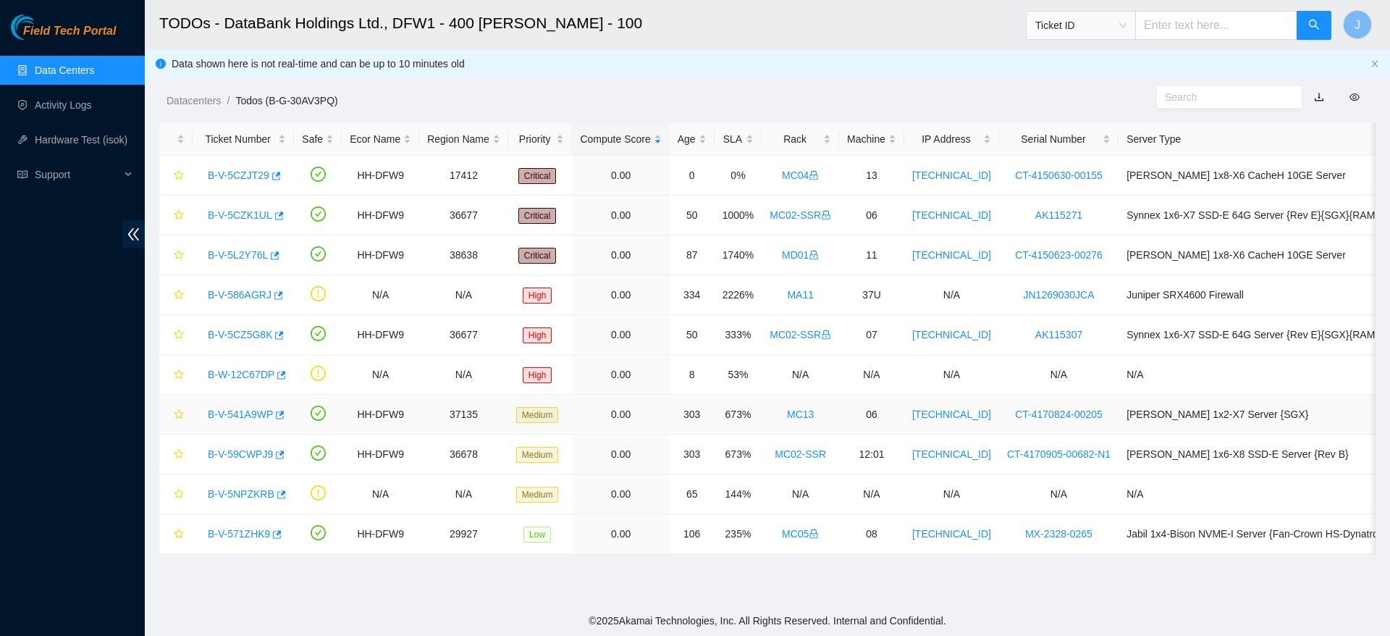
click at [259, 419] on link "B-V-541A9WP" at bounding box center [240, 414] width 65 height 12
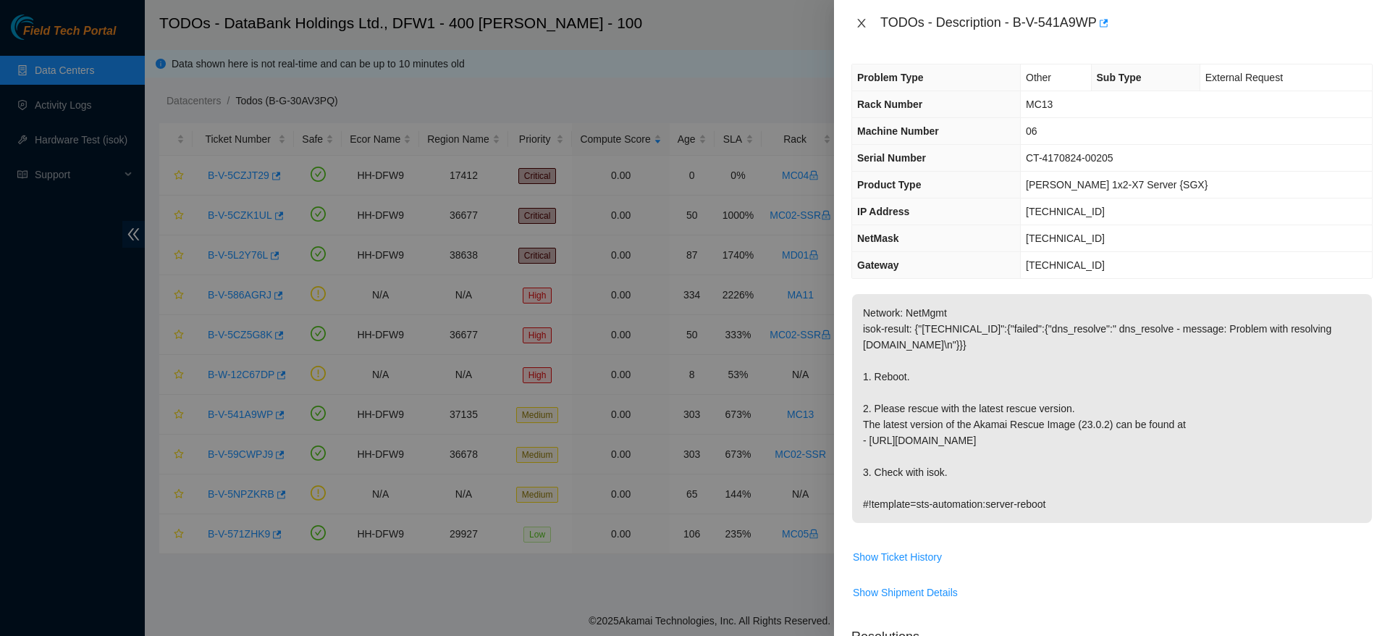
click at [856, 19] on icon "close" at bounding box center [862, 23] width 12 height 12
